Goal: Find specific page/section: Find specific page/section

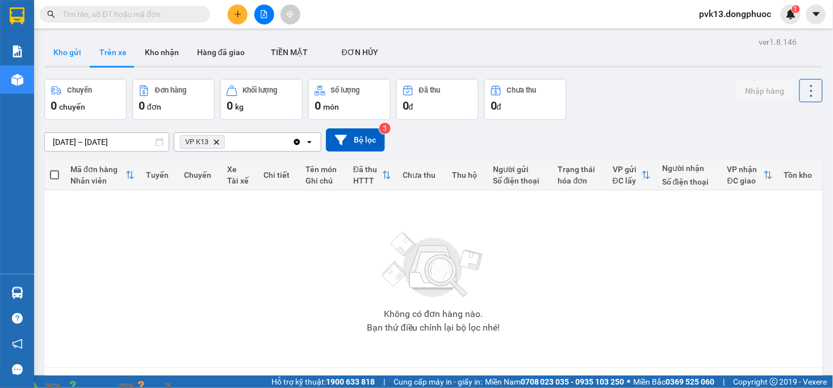
click at [75, 58] on button "Kho gửi" at bounding box center [67, 52] width 46 height 27
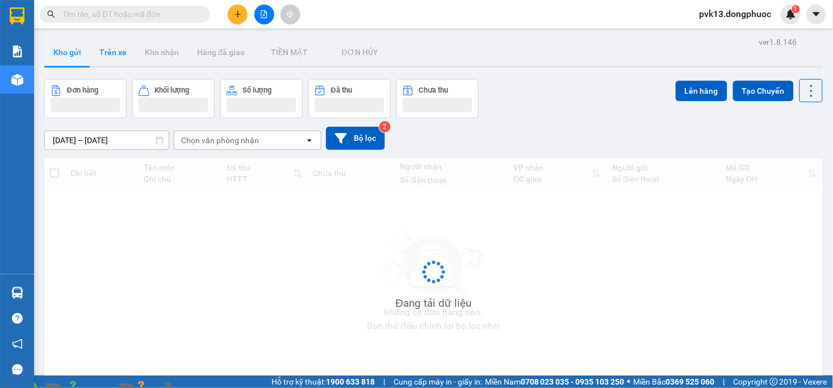
click at [116, 60] on button "Trên xe" at bounding box center [112, 52] width 45 height 27
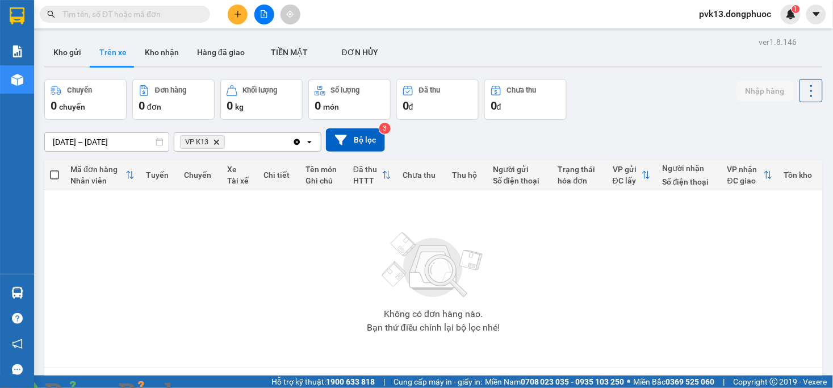
click at [209, 387] on span at bounding box center [195, 394] width 27 height 11
click at [167, 53] on button "Kho nhận" at bounding box center [162, 52] width 52 height 27
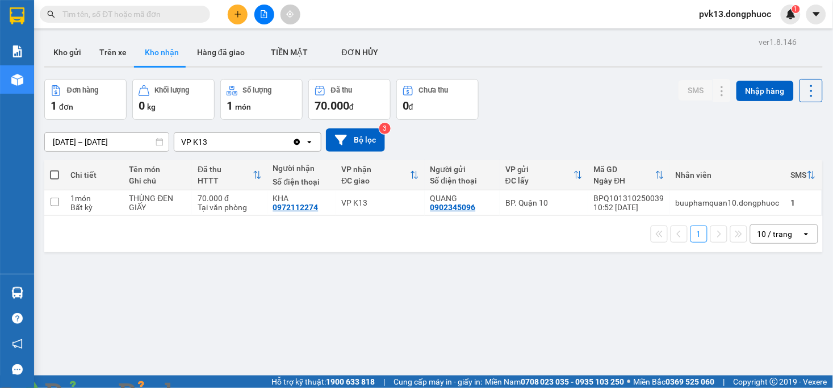
click at [209, 387] on img at bounding box center [205, 394] width 7 height 7
